Goal: Task Accomplishment & Management: Complete application form

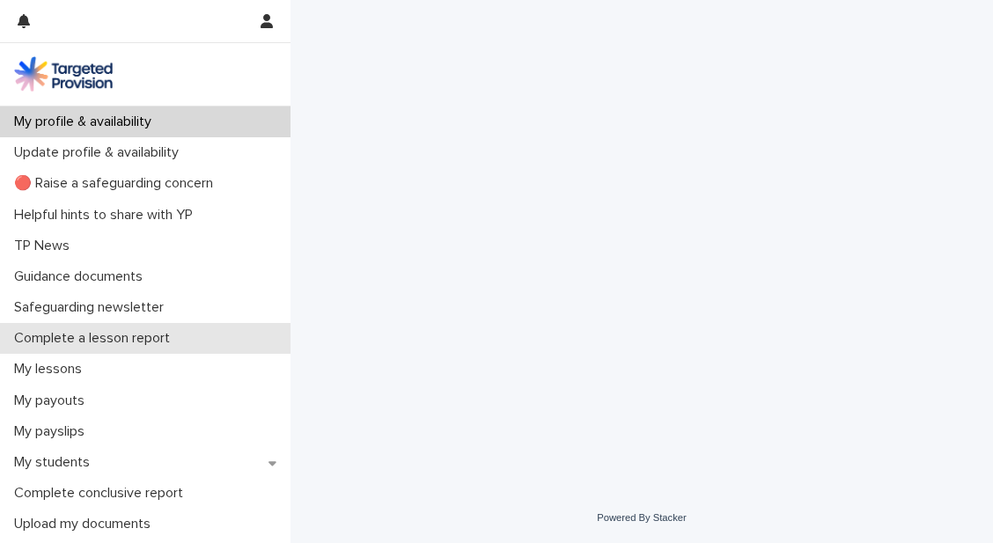
click at [123, 342] on p "Complete a lesson report" at bounding box center [95, 338] width 177 height 17
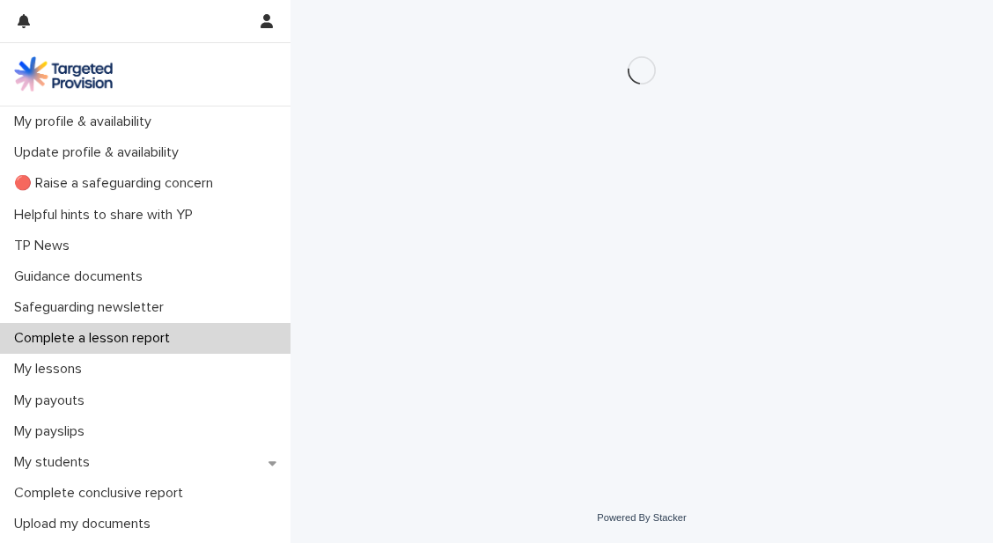
click at [123, 342] on p "Complete a lesson report" at bounding box center [95, 338] width 177 height 17
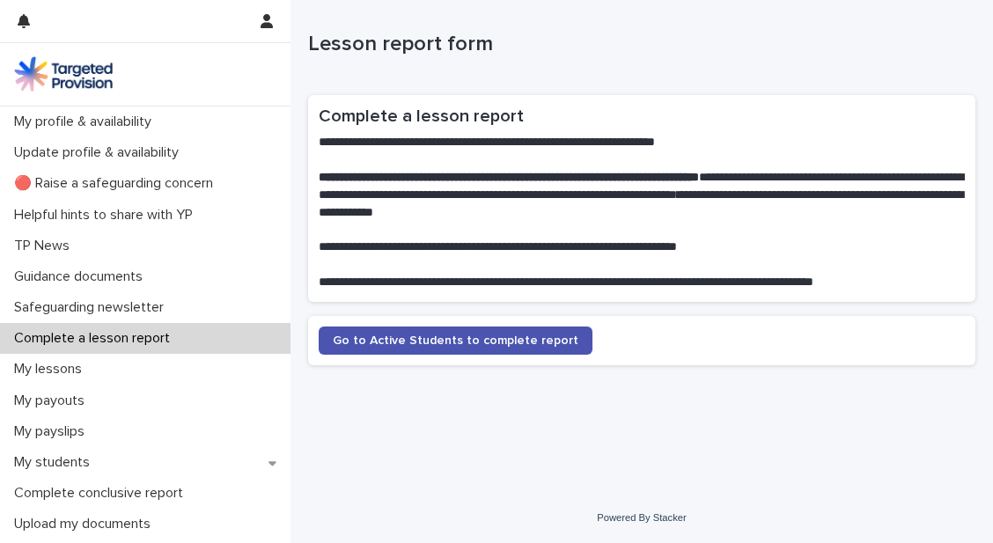
click at [129, 338] on p "Complete a lesson report" at bounding box center [95, 338] width 177 height 17
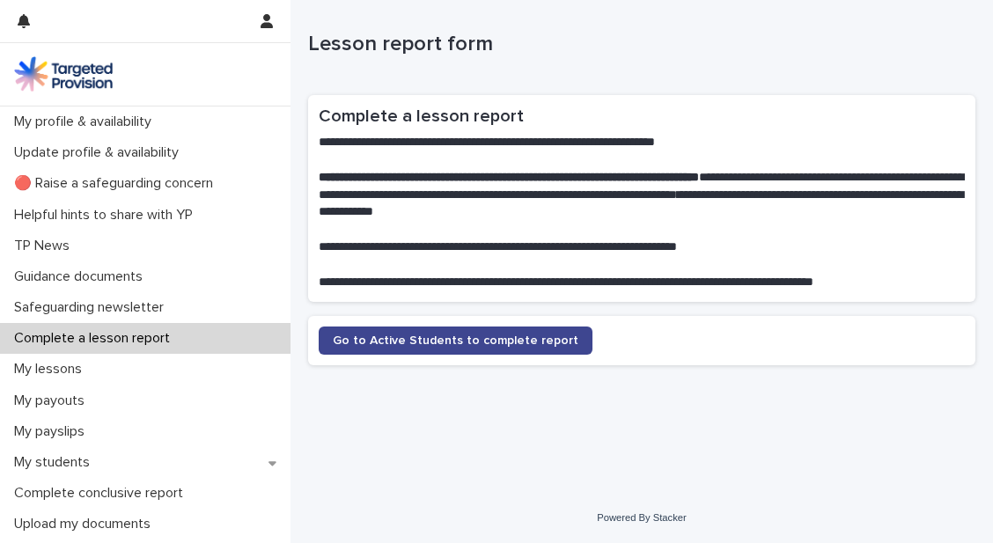
click at [456, 343] on span "Go to Active Students to complete report" at bounding box center [456, 341] width 246 height 12
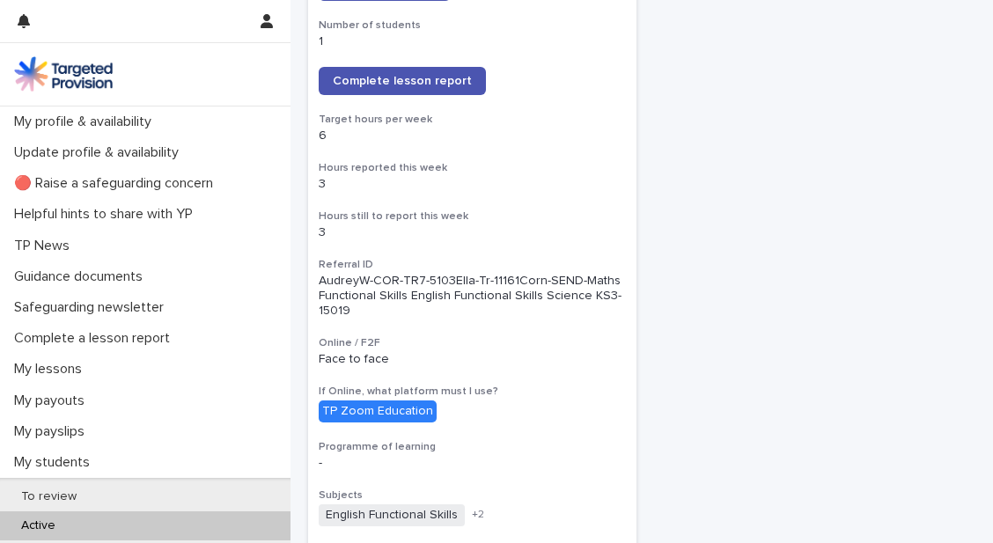
scroll to position [343, 0]
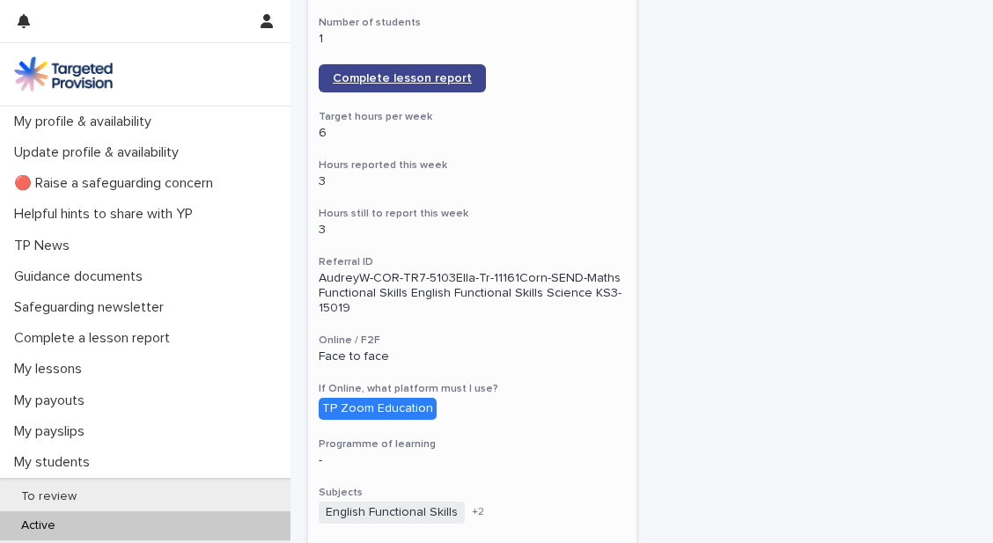
click at [432, 83] on span "Complete lesson report" at bounding box center [402, 78] width 139 height 12
